Goal: Information Seeking & Learning: Learn about a topic

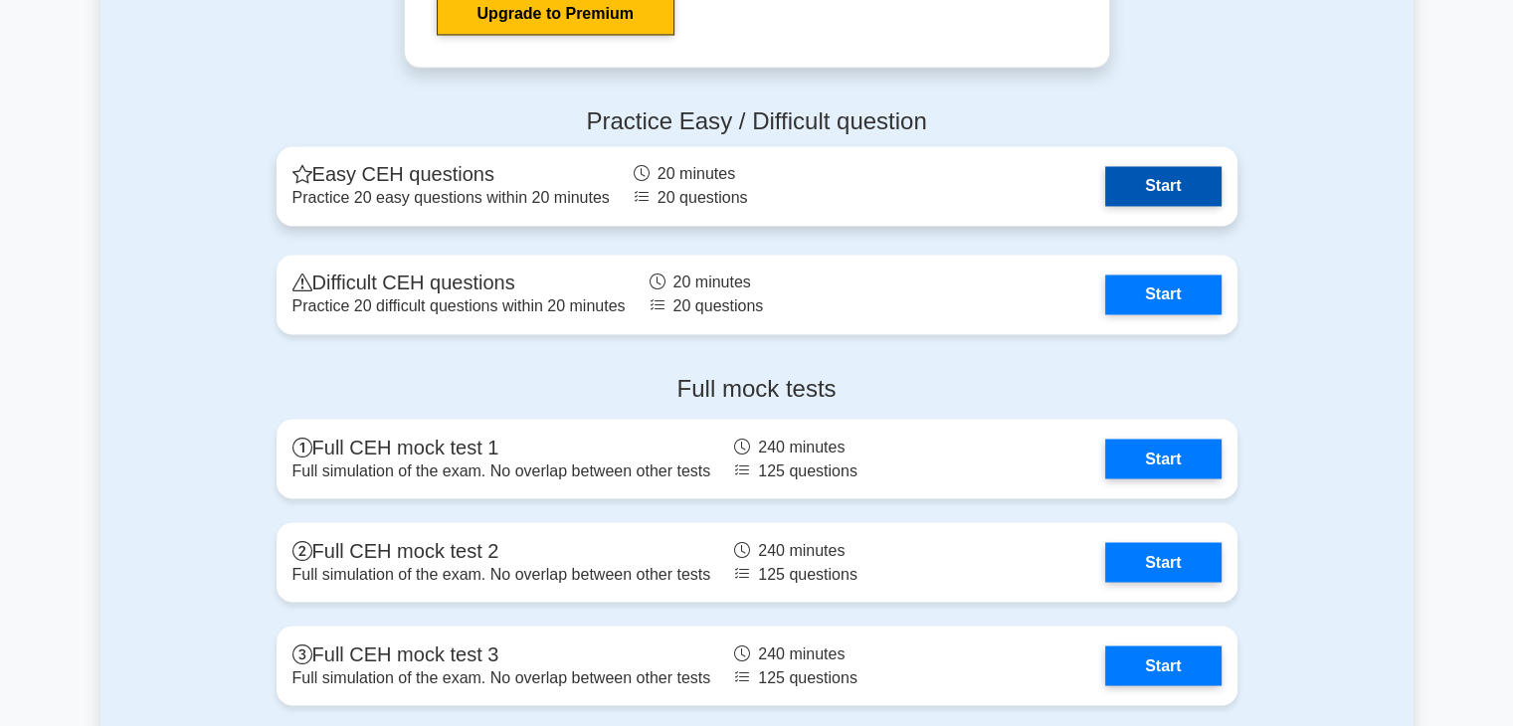
click at [1125, 178] on link "Start" at bounding box center [1162, 186] width 115 height 40
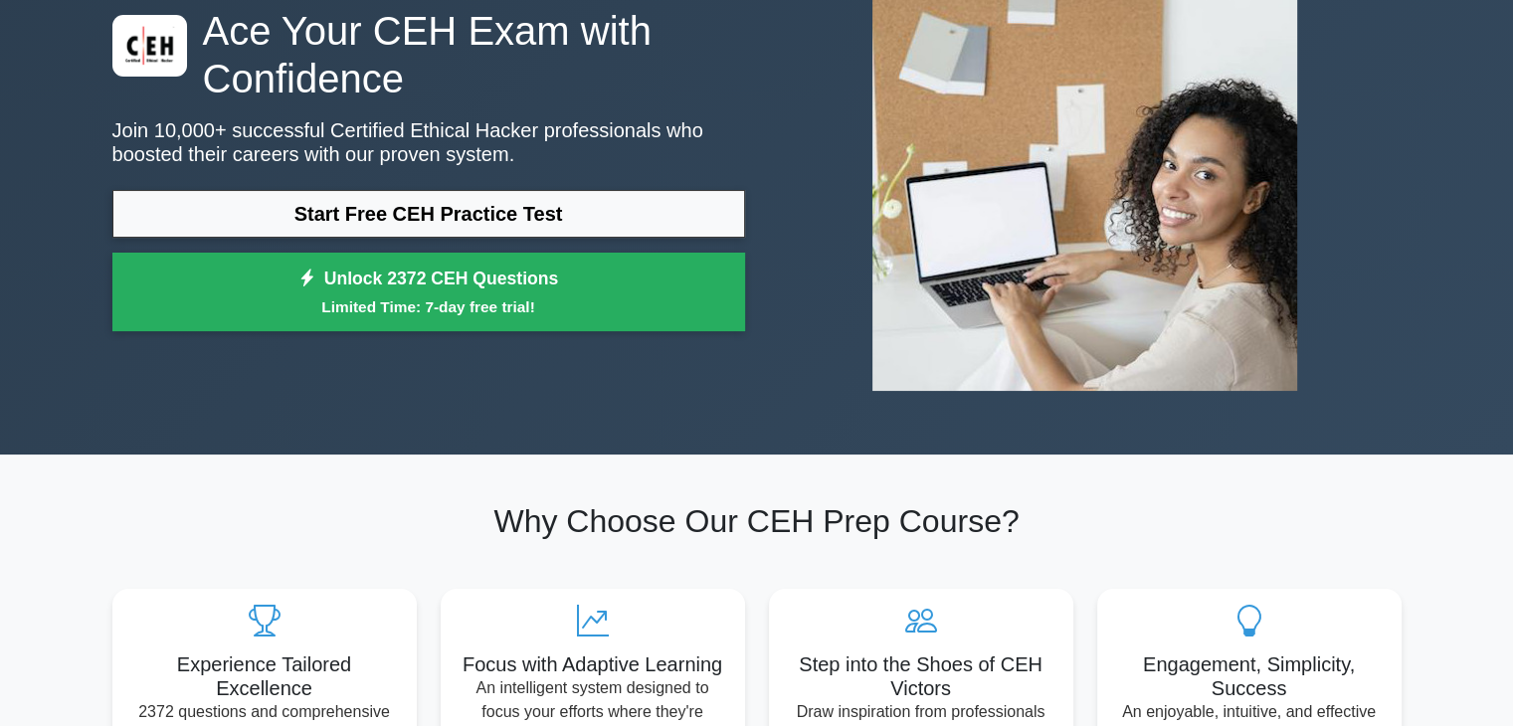
scroll to position [106, 0]
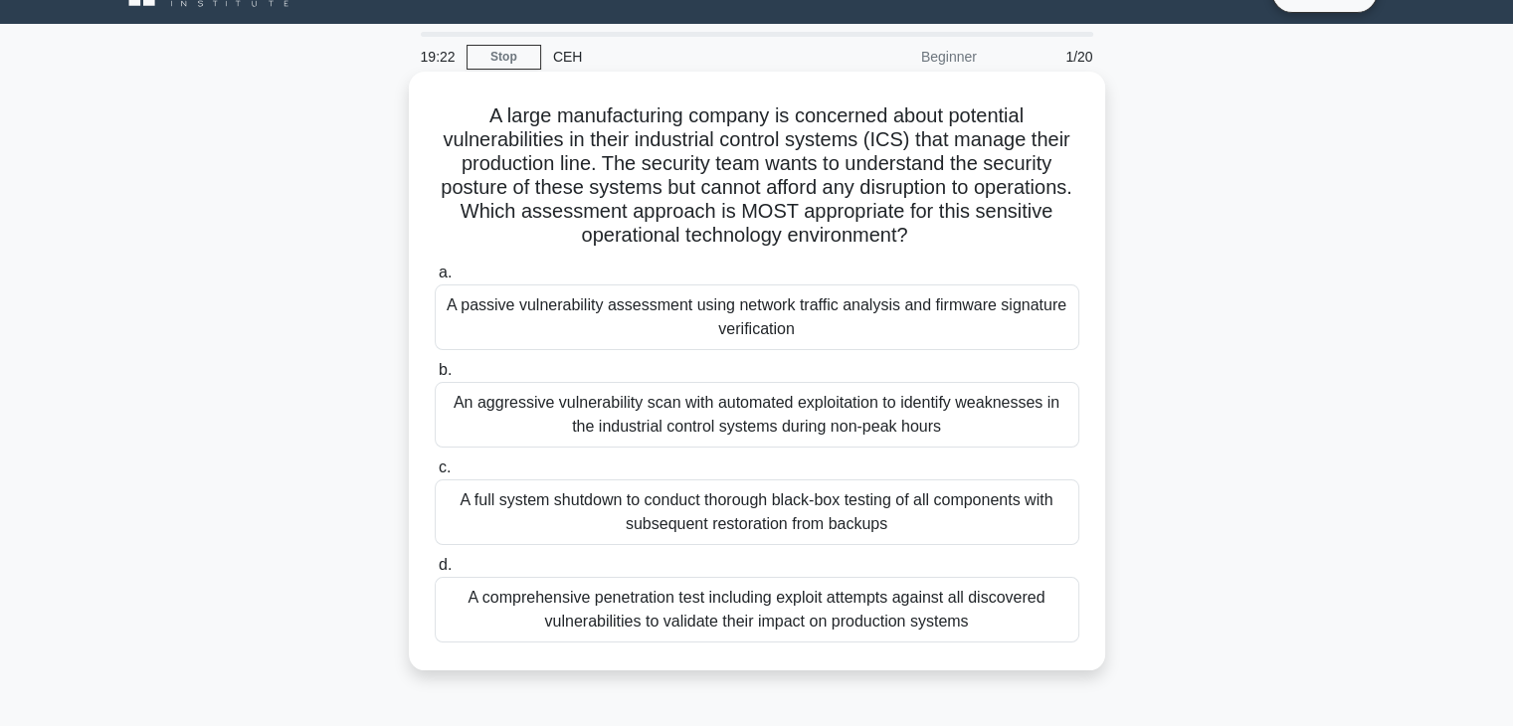
click at [694, 616] on div "A comprehensive penetration test including exploit attempts against all discove…" at bounding box center [757, 610] width 645 height 66
click at [435, 572] on input "d. A comprehensive penetration test including exploit attempts against all disc…" at bounding box center [435, 565] width 0 height 13
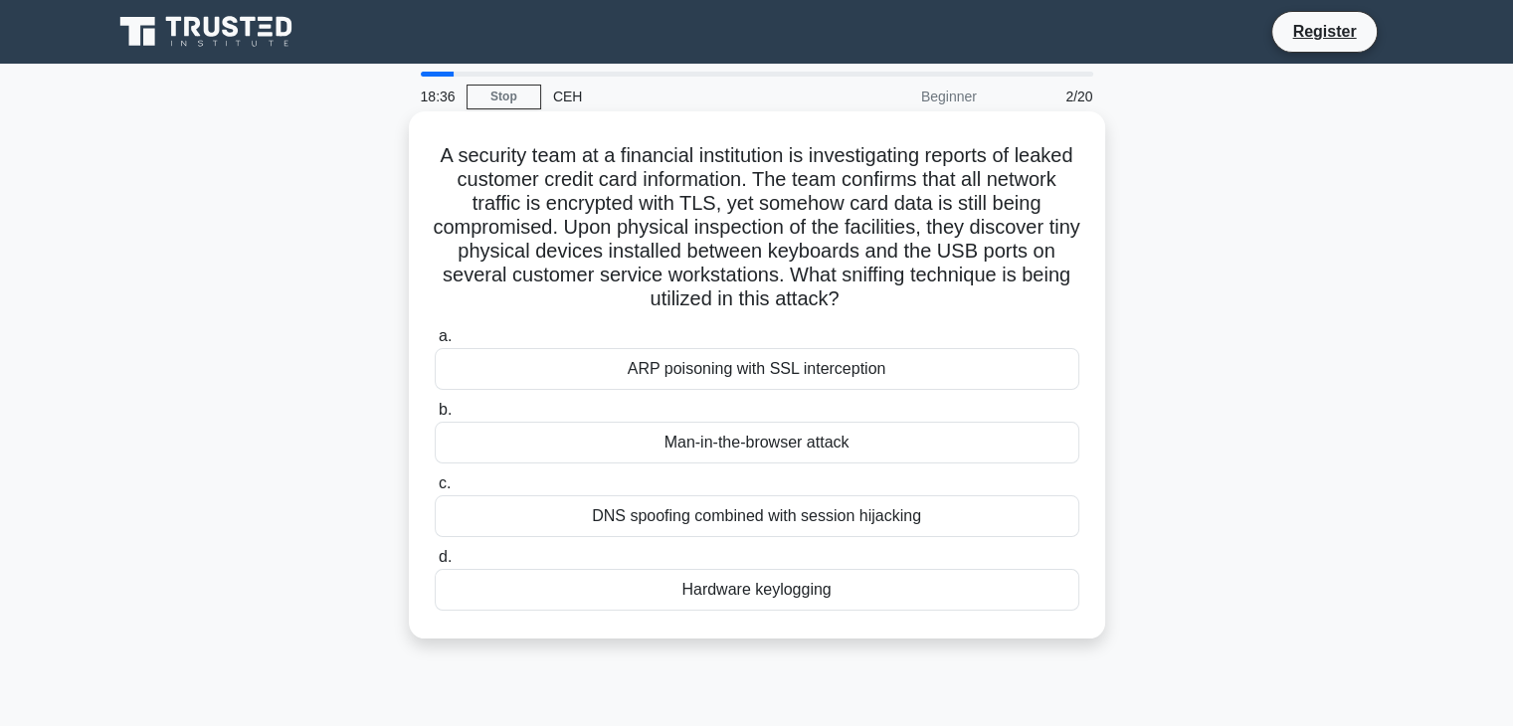
click at [945, 435] on div "Man-in-the-browser attack" at bounding box center [757, 443] width 645 height 42
click at [435, 417] on input "b. Man-in-the-browser attack" at bounding box center [435, 410] width 0 height 13
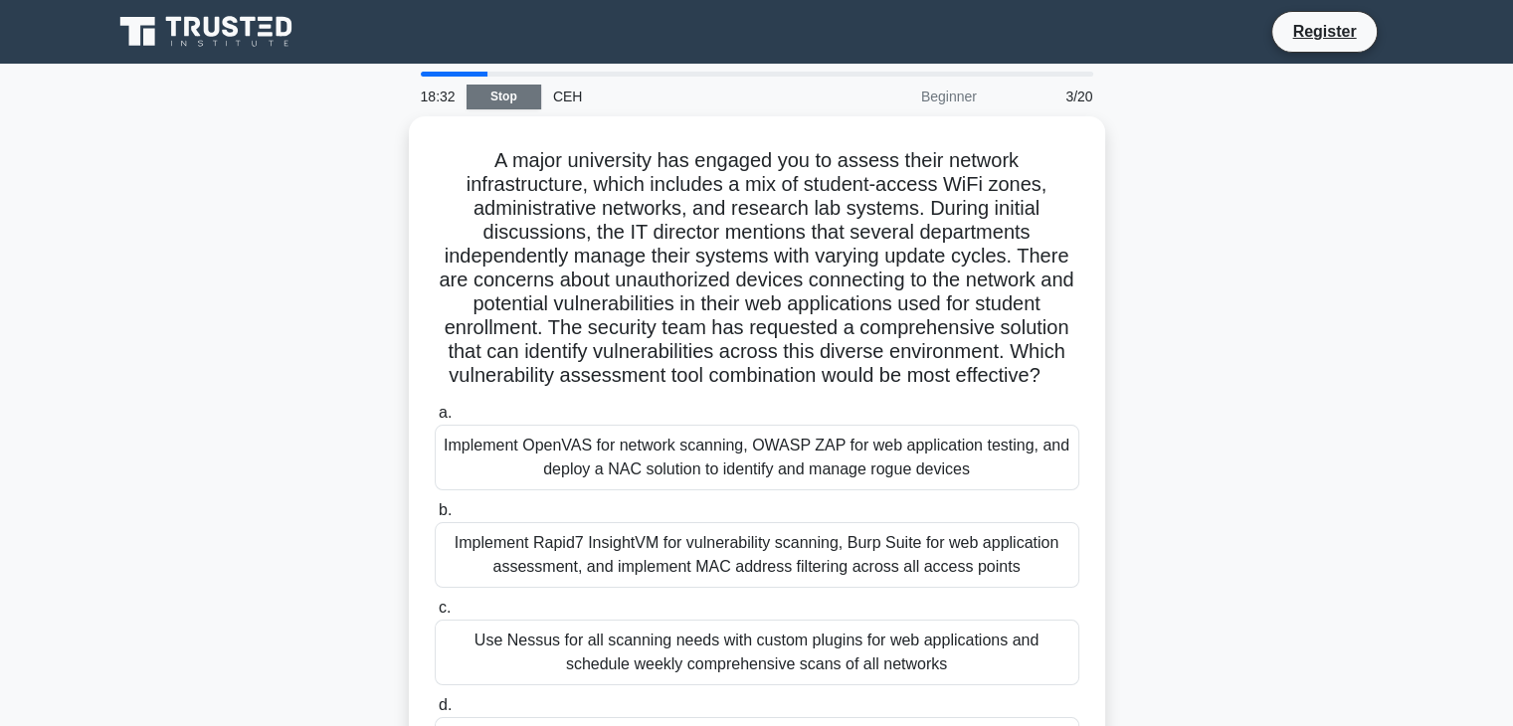
click at [525, 93] on link "Stop" at bounding box center [504, 97] width 75 height 25
